Goal: Task Accomplishment & Management: Manage account settings

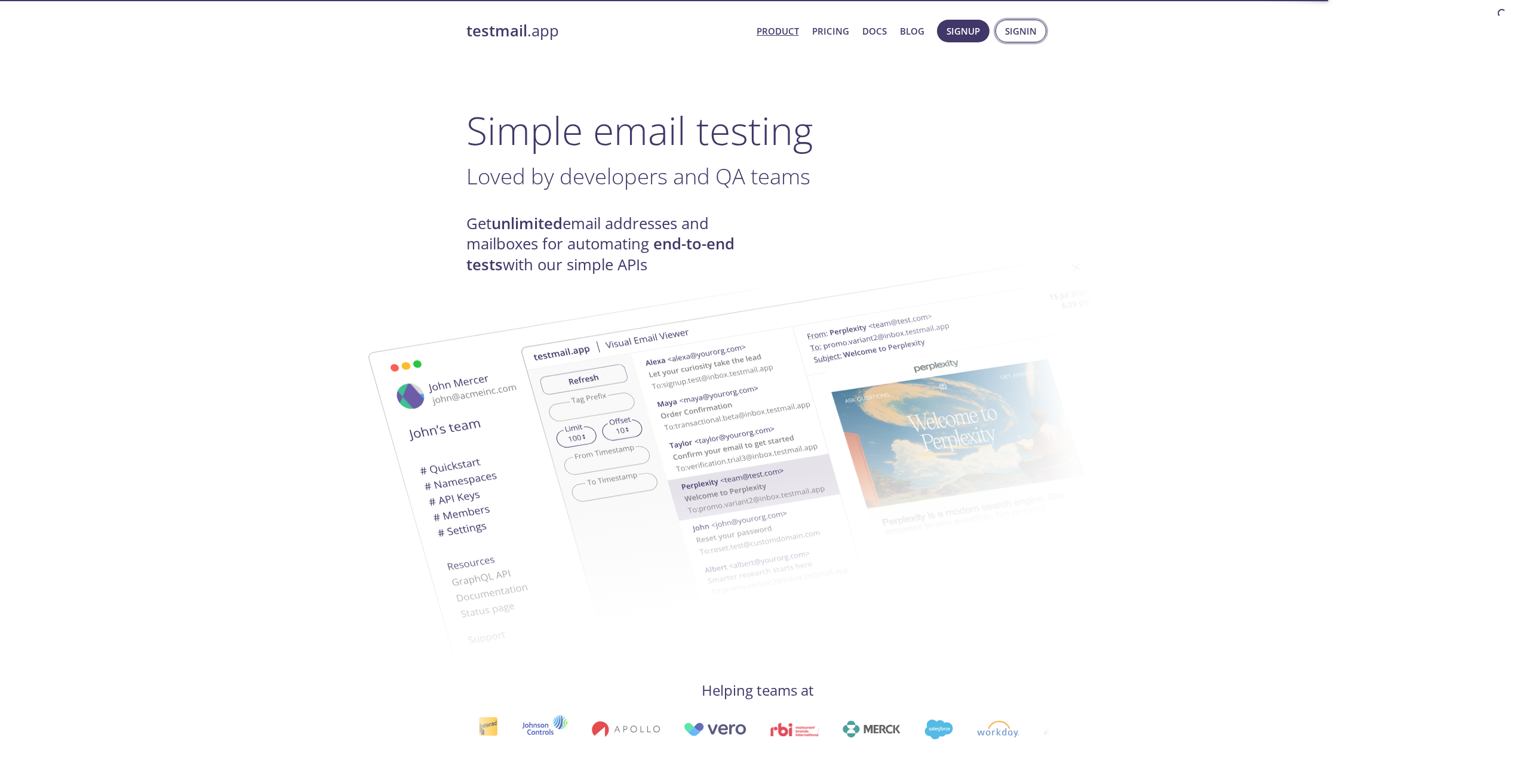
click at [1014, 34] on span "Signin" at bounding box center [1021, 31] width 32 height 16
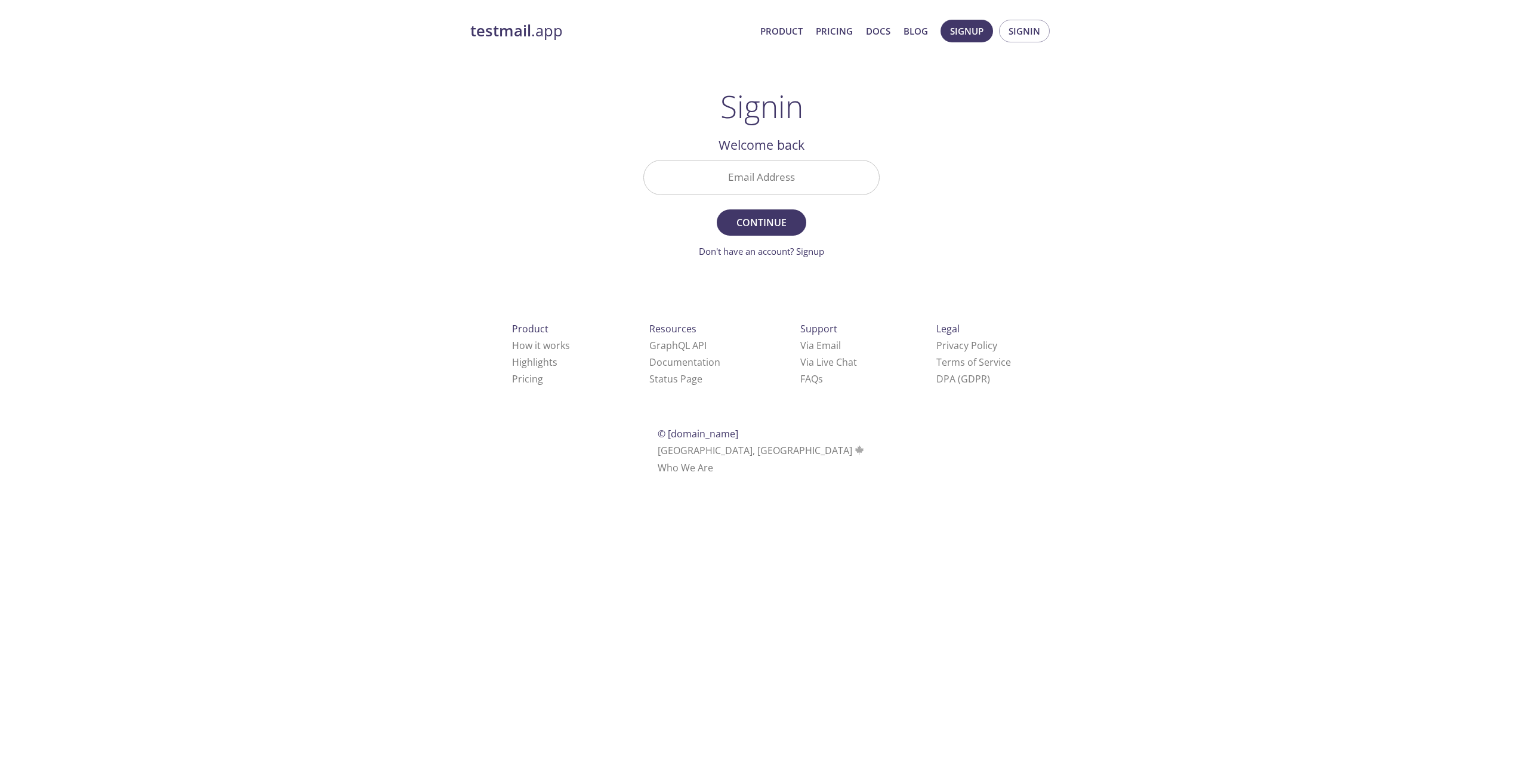
click at [794, 181] on input "Email Address" at bounding box center [762, 178] width 235 height 34
type input "[EMAIL_ADDRESS][DOMAIN_NAME]"
click at [738, 221] on span "Continue" at bounding box center [762, 223] width 63 height 17
click at [730, 183] on input "Signin Security Code" at bounding box center [762, 178] width 235 height 34
paste input "5A5P9ZR"
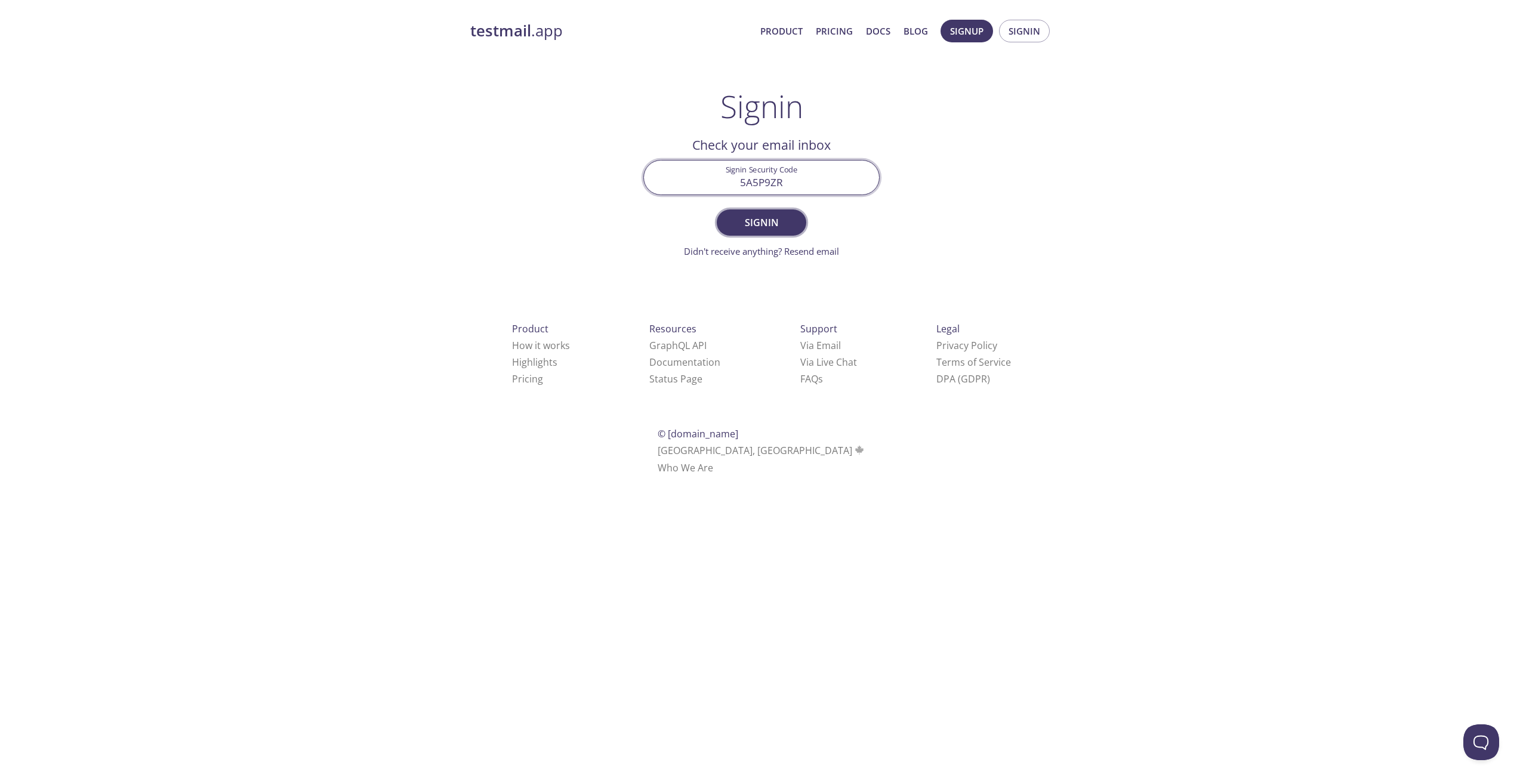
type input "5A5P9ZR"
click at [771, 226] on span "Signin" at bounding box center [762, 223] width 63 height 17
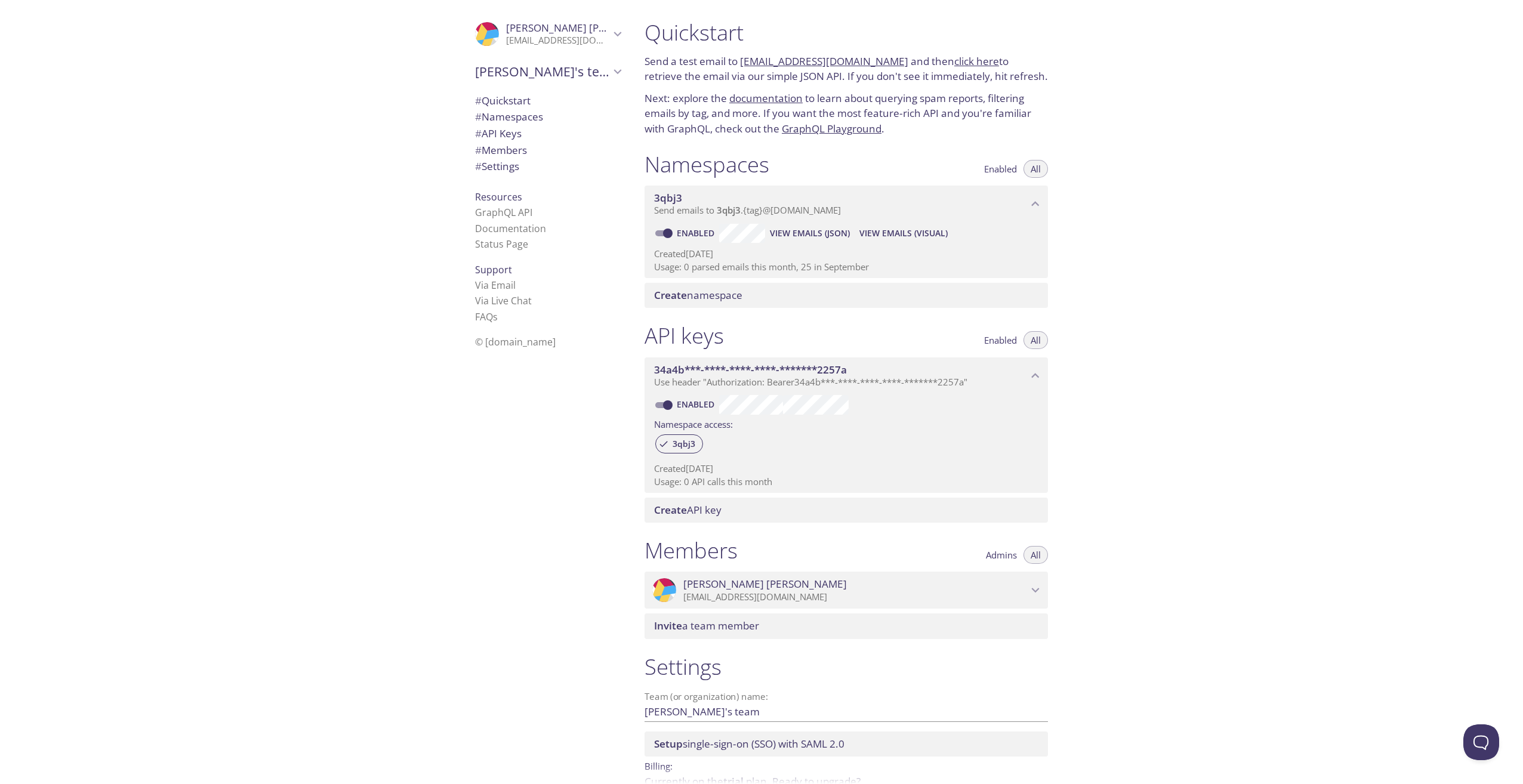
click at [816, 238] on span "View Emails (JSON)" at bounding box center [810, 233] width 80 height 15
click at [795, 234] on span "View Emails (JSON)" at bounding box center [810, 233] width 80 height 15
